Goal: Information Seeking & Learning: Learn about a topic

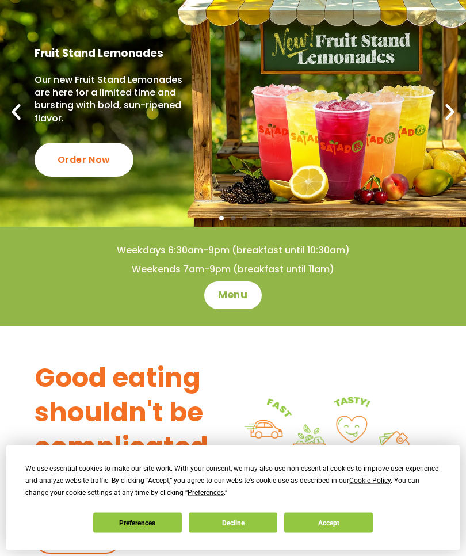
scroll to position [71, 0]
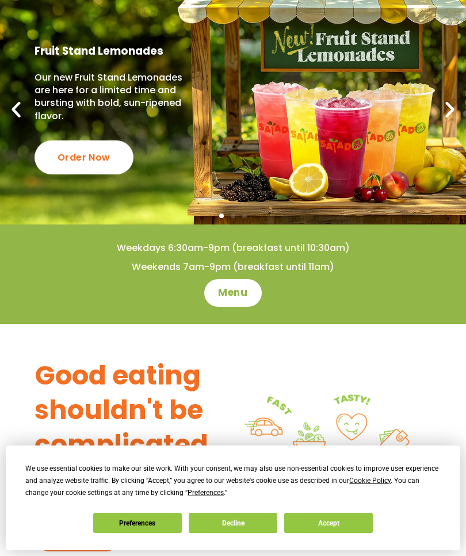
click at [242, 288] on span "Menu" at bounding box center [232, 293] width 29 height 14
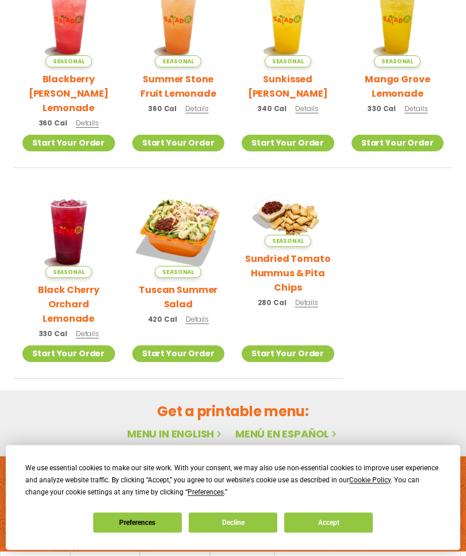
scroll to position [319, 0]
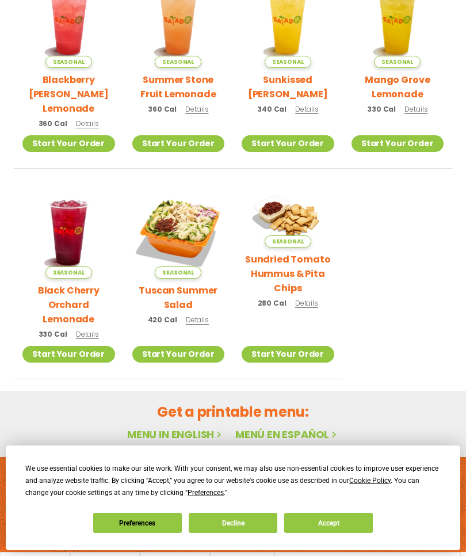
click at [182, 427] on link "Menu in English" at bounding box center [175, 434] width 97 height 14
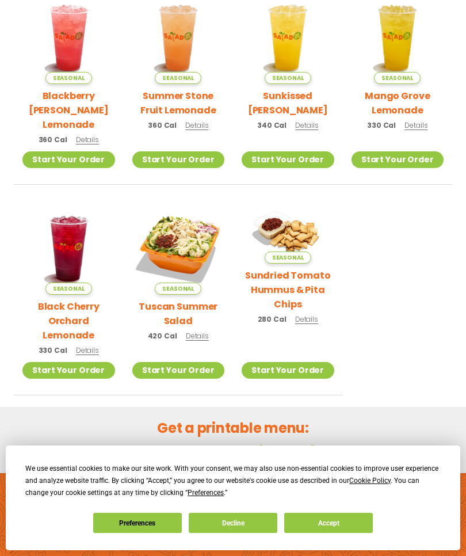
scroll to position [320, 0]
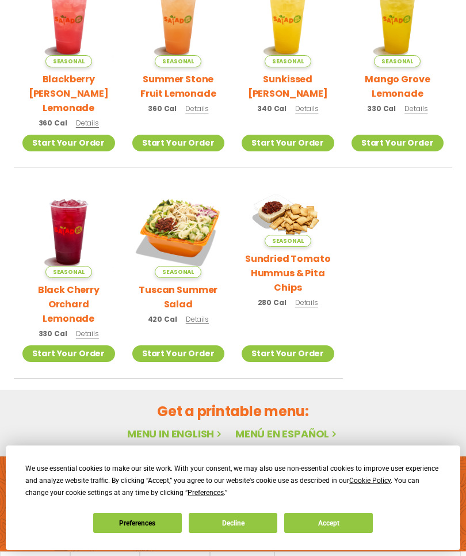
click at [350, 533] on div "We use essential cookies to make our site work. With your consent, we may also …" at bounding box center [232, 498] width 415 height 70
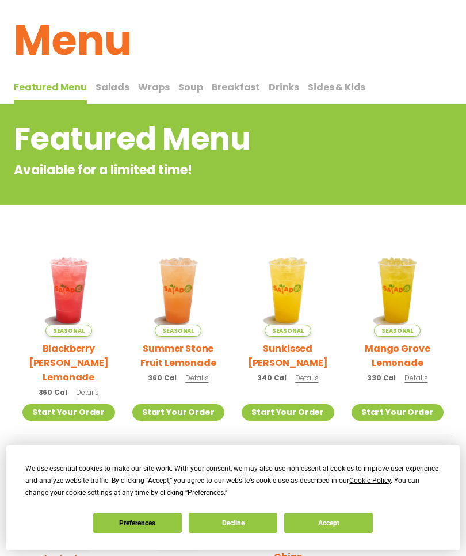
scroll to position [0, 0]
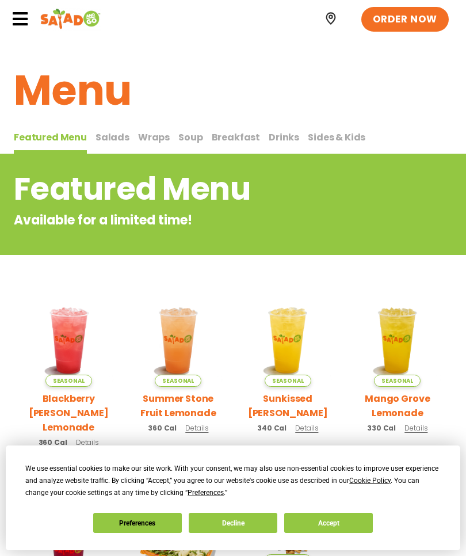
click at [121, 136] on span "Salads" at bounding box center [113, 137] width 34 height 13
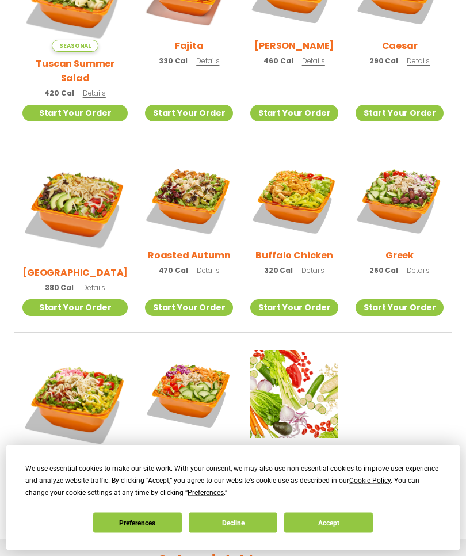
scroll to position [405, 0]
click at [67, 299] on link "Start Your Order" at bounding box center [74, 307] width 105 height 17
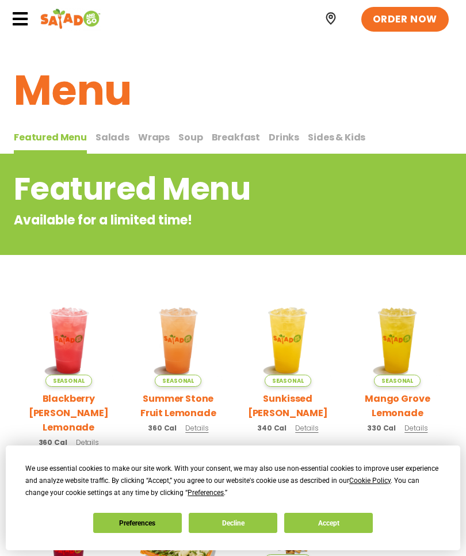
click at [320, 136] on span "Sides & Kids" at bounding box center [337, 137] width 58 height 13
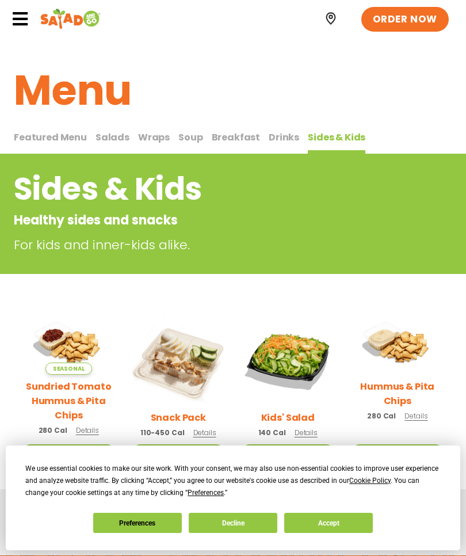
click at [142, 137] on span "Wraps" at bounding box center [154, 137] width 32 height 13
